Goal: Task Accomplishment & Management: Manage account settings

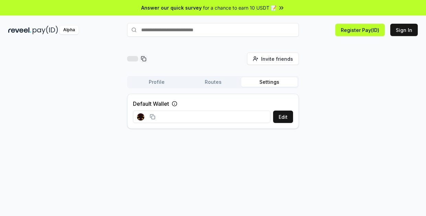
click at [172, 32] on input "text" at bounding box center [213, 30] width 172 height 14
click at [327, 77] on div "Invite friends Invite Profile Routes Settings Default Wallet Edit" at bounding box center [212, 94] width 409 height 82
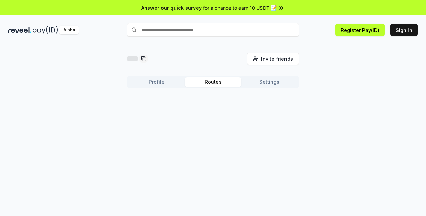
click at [205, 79] on button "Routes" at bounding box center [213, 82] width 56 height 10
click at [155, 84] on button "Profile" at bounding box center [156, 82] width 56 height 10
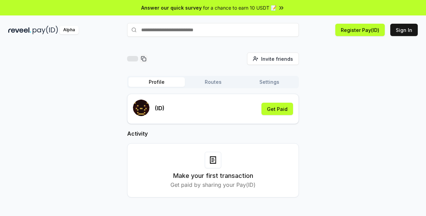
click at [271, 85] on button "Settings" at bounding box center [269, 82] width 56 height 10
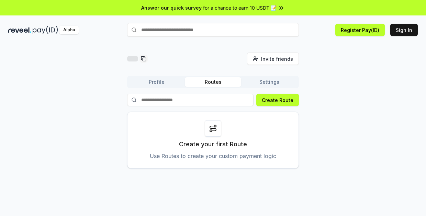
click at [224, 83] on button "Routes" at bounding box center [213, 82] width 56 height 10
click at [249, 9] on span "for a chance to earn 10 USDT 📝" at bounding box center [239, 7] width 73 height 7
